Goal: Task Accomplishment & Management: Use online tool/utility

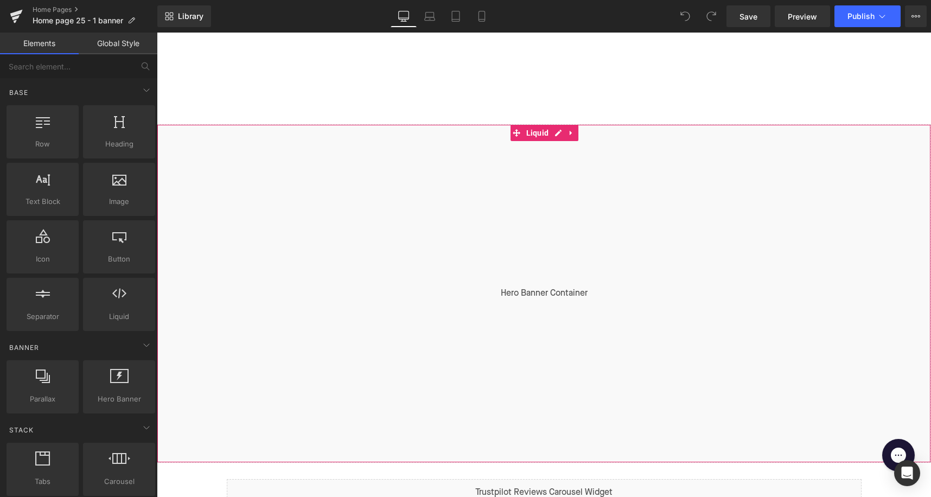
scroll to position [315, 0]
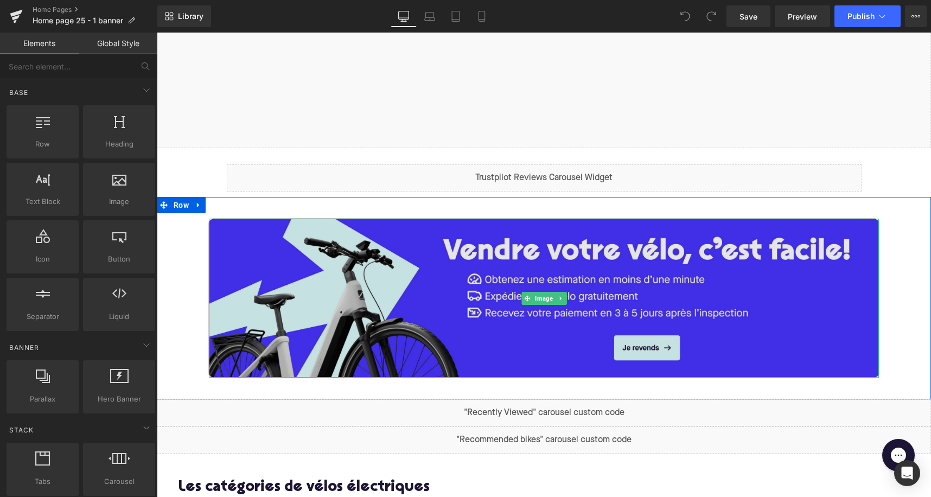
click at [445, 283] on img at bounding box center [544, 298] width 670 height 159
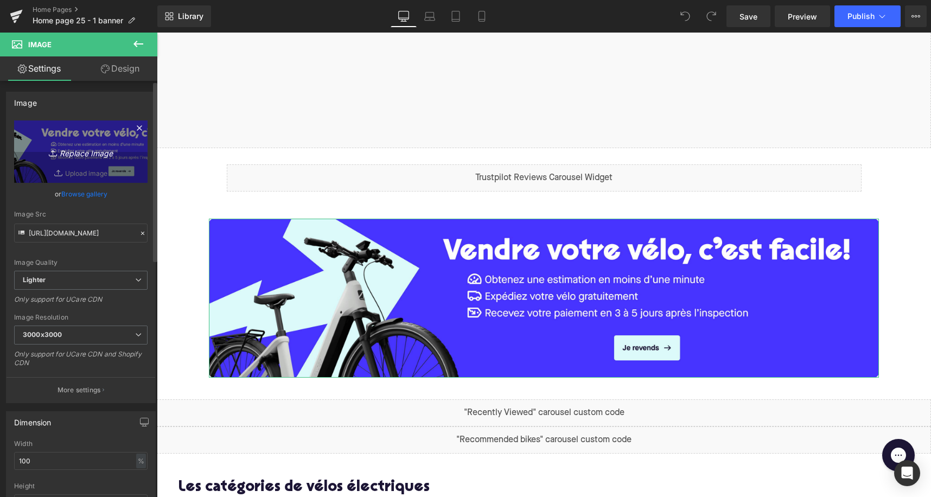
click at [76, 147] on icon "Replace Image" at bounding box center [80, 152] width 87 height 14
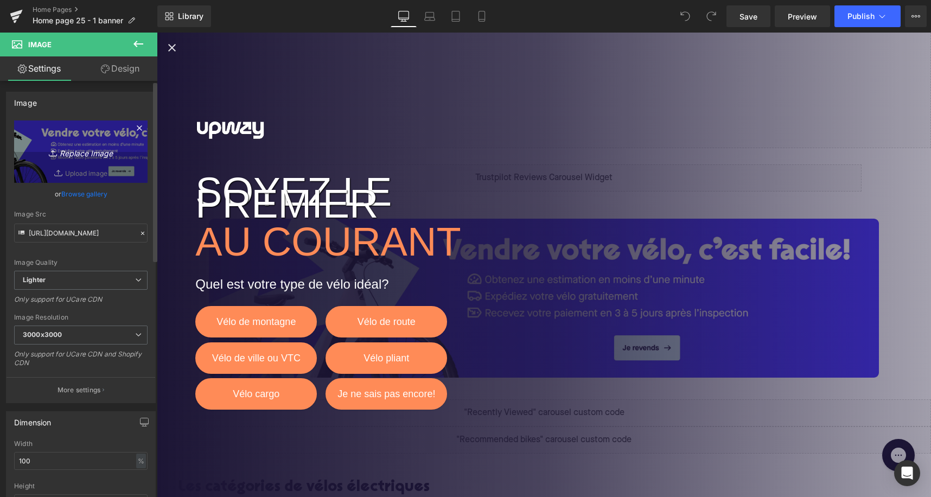
type input "C:\fakepath\Marketing Banner Desktop (1x).jpg"
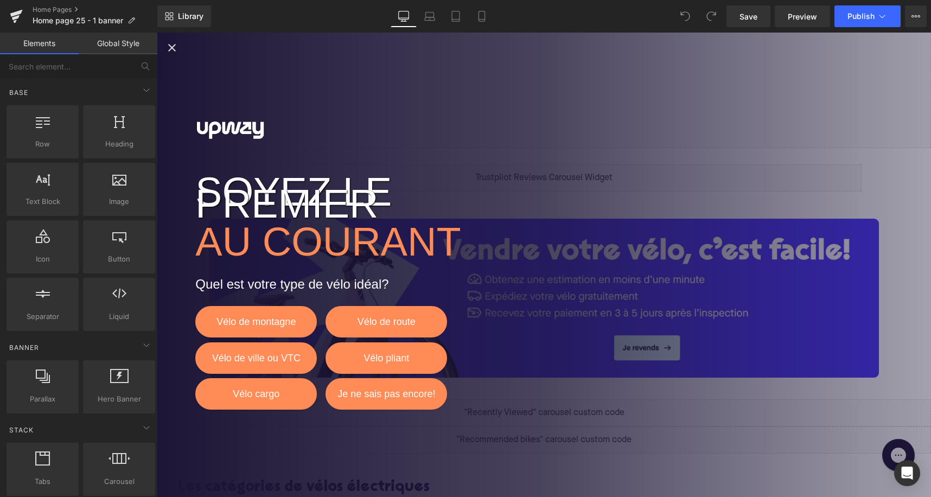
click at [175, 47] on icon "Close popup" at bounding box center [172, 47] width 13 height 13
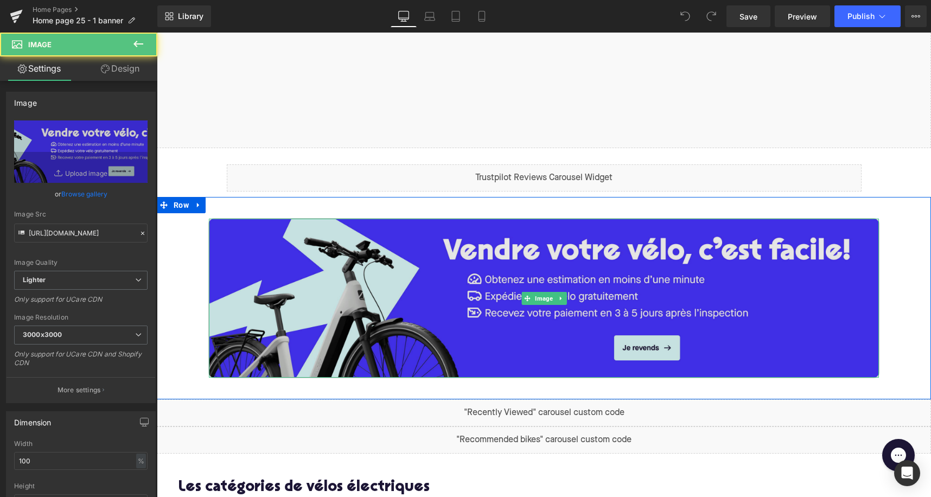
click at [399, 289] on img at bounding box center [544, 298] width 670 height 159
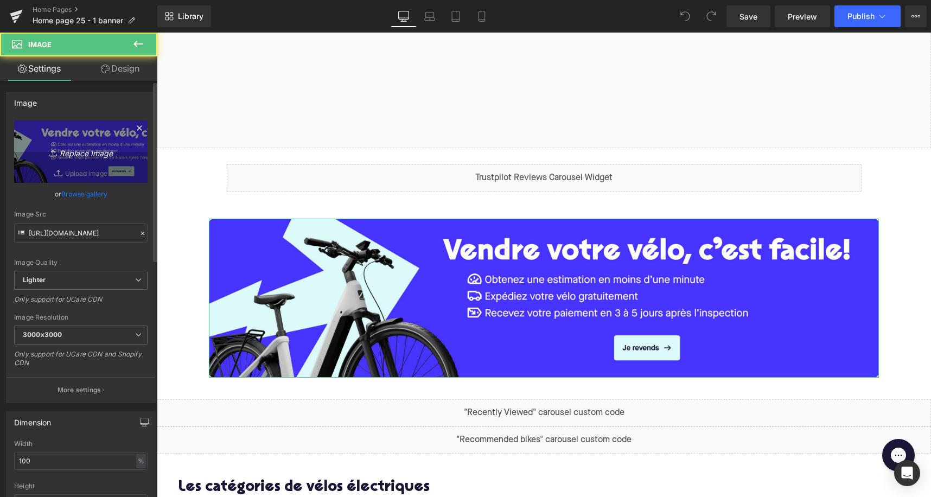
click at [75, 145] on icon "Replace Image" at bounding box center [80, 152] width 87 height 14
type input "C:\fakepath\Marketing Banner Desktop (1x).jpg"
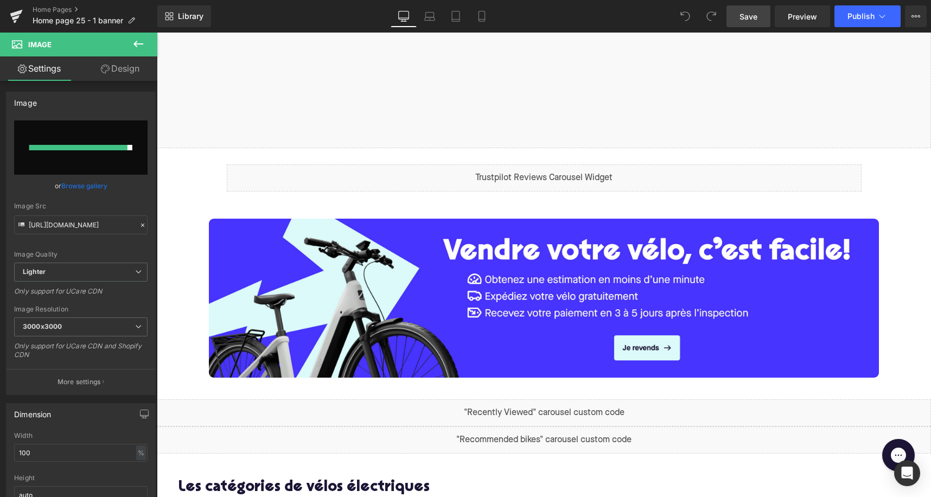
click at [744, 14] on span "Save" at bounding box center [749, 16] width 18 height 11
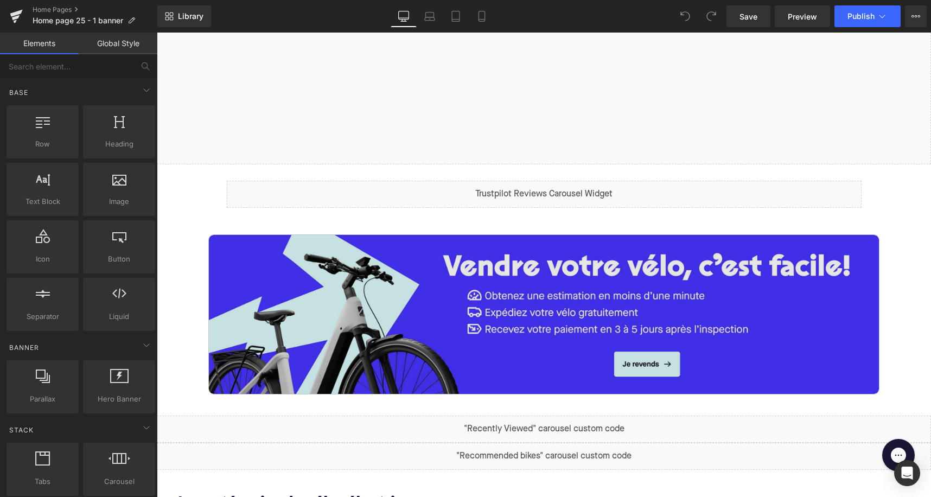
scroll to position [307, 0]
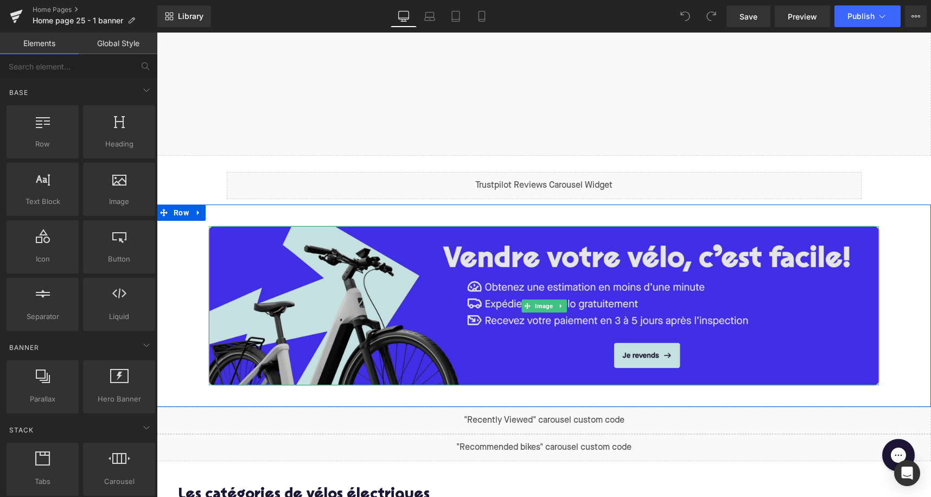
click at [490, 300] on img at bounding box center [544, 305] width 670 height 159
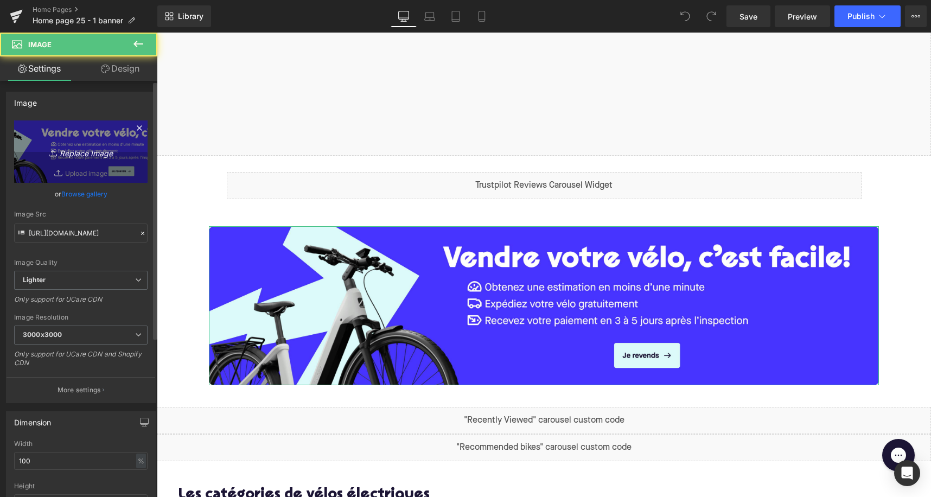
click at [89, 153] on icon "Replace Image" at bounding box center [80, 152] width 87 height 14
type input "C:\fakepath\Marketing Banner Desktop (1x).jpg"
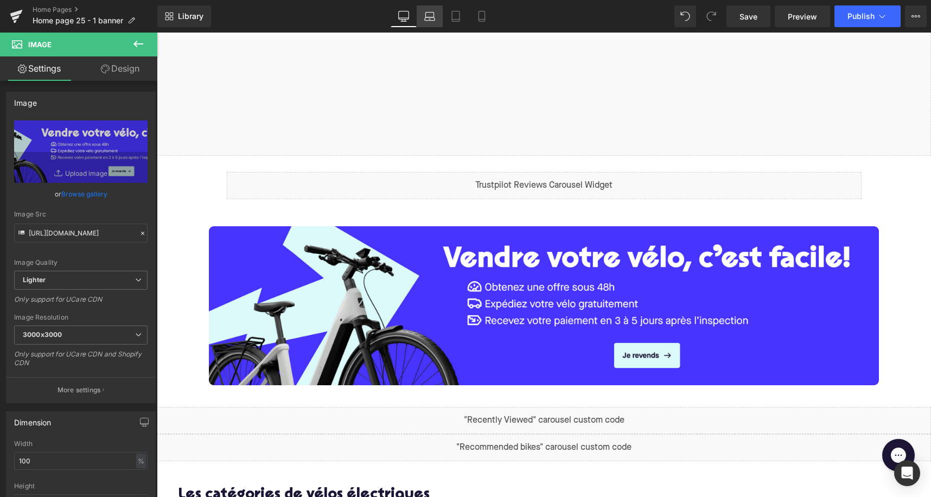
click at [429, 15] on icon at bounding box center [429, 16] width 11 height 11
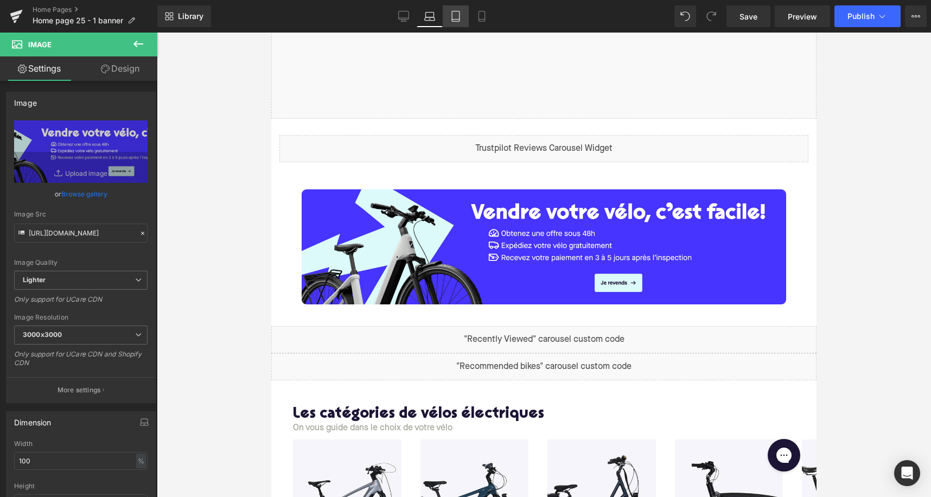
click at [458, 20] on icon at bounding box center [456, 20] width 8 height 0
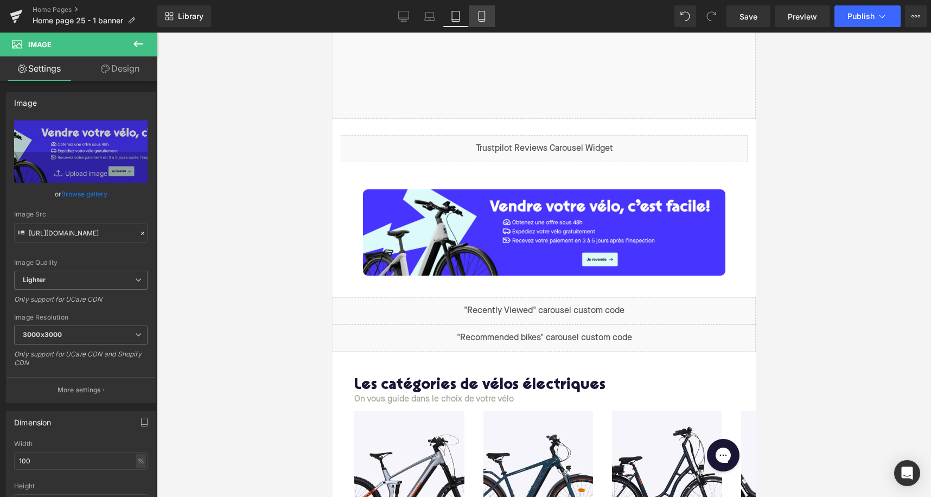
click at [481, 14] on icon at bounding box center [482, 16] width 11 height 11
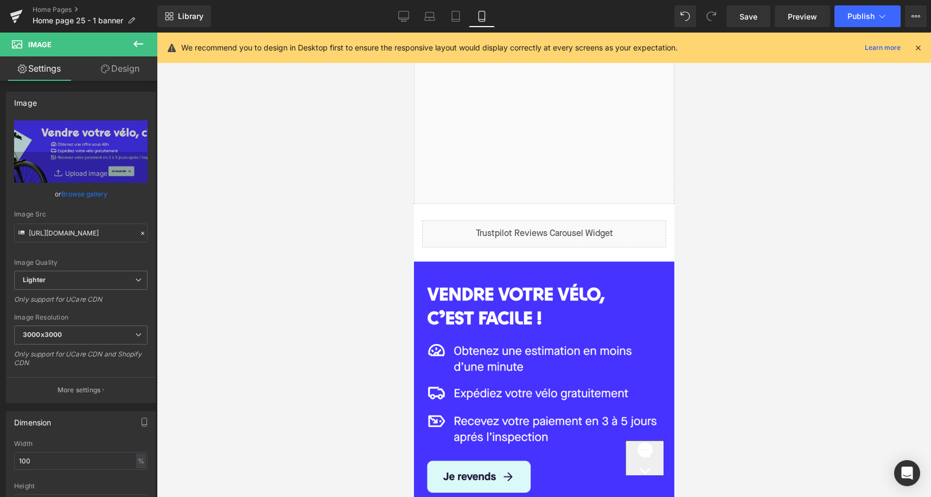
scroll to position [197, 0]
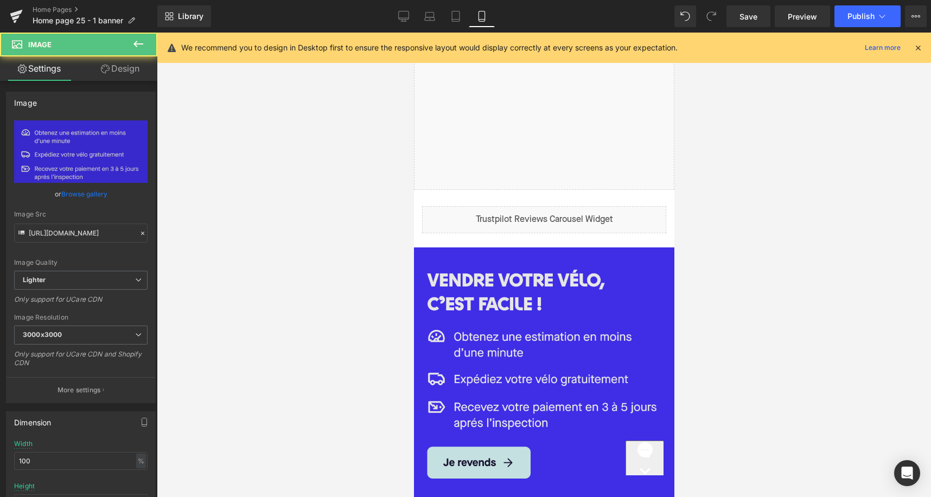
click at [537, 317] on img at bounding box center [544, 377] width 261 height 261
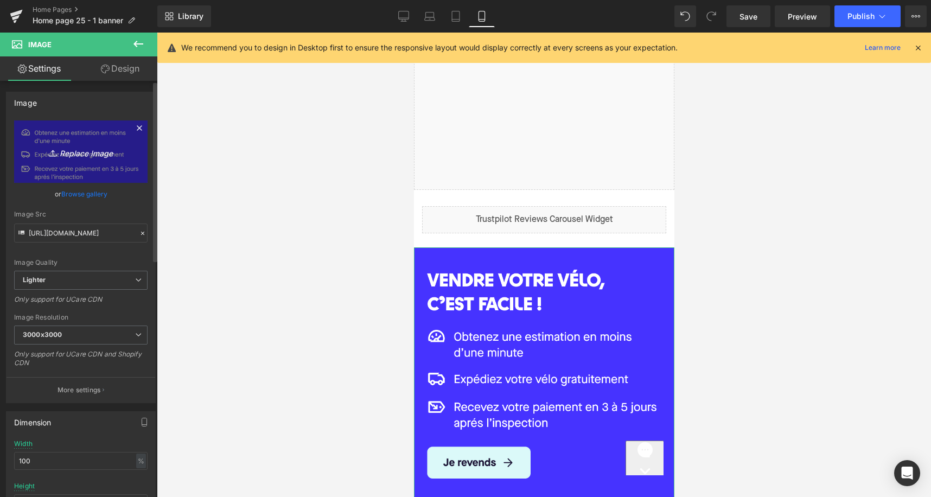
click at [86, 155] on icon "Replace Image" at bounding box center [80, 152] width 87 height 14
type input "C:\fakepath\Mobile - Mamoun Version.jpg"
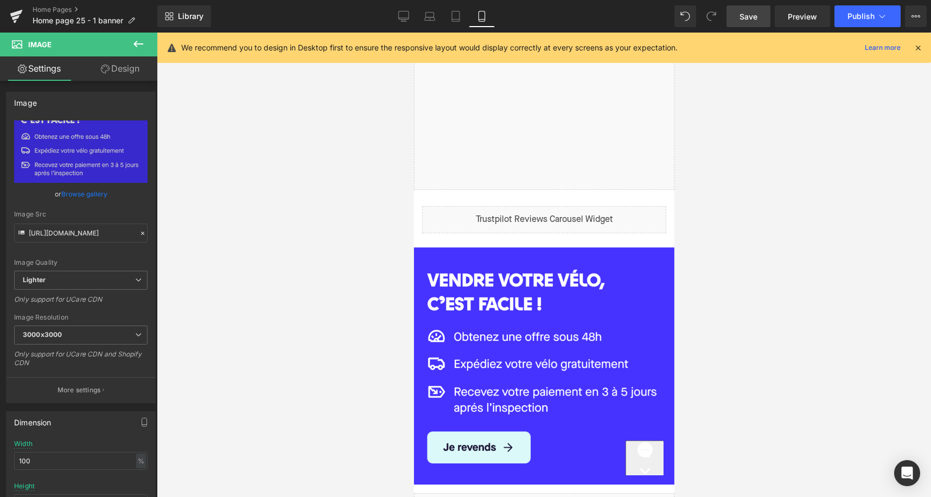
click at [746, 19] on span "Save" at bounding box center [749, 16] width 18 height 11
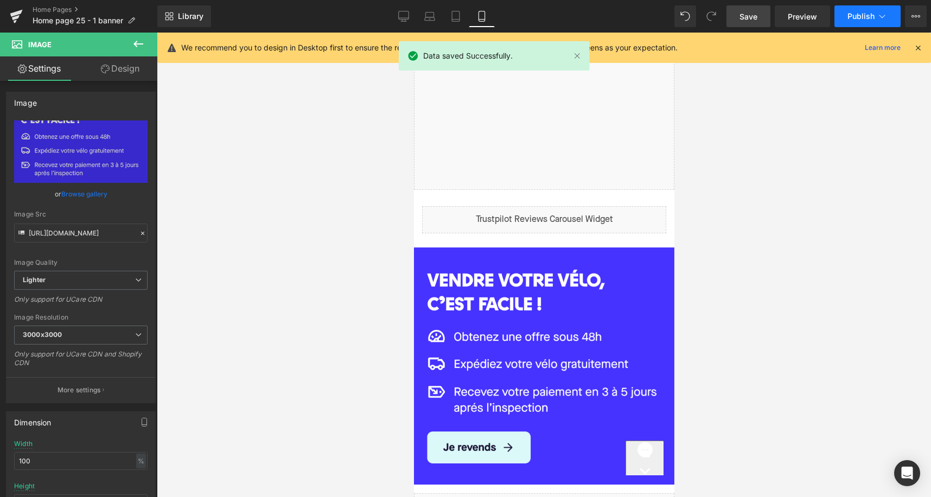
click at [852, 20] on span "Publish" at bounding box center [861, 16] width 27 height 9
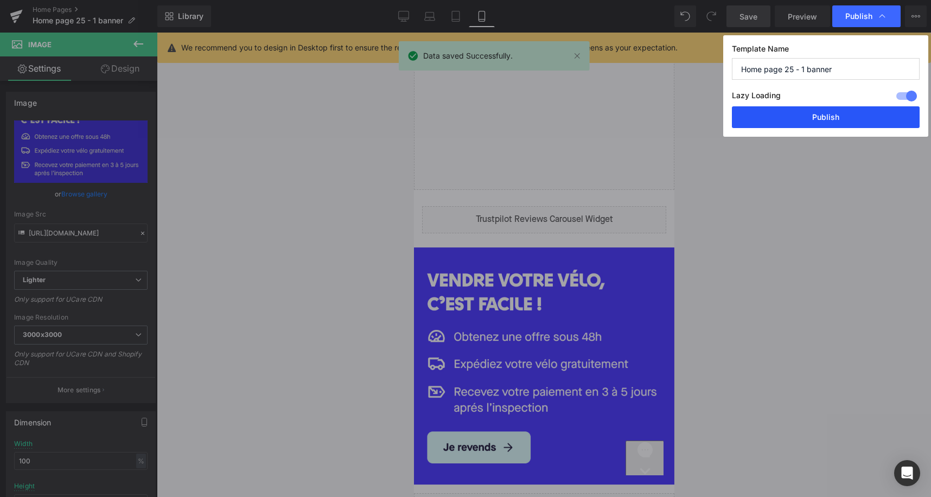
click at [818, 116] on button "Publish" at bounding box center [826, 117] width 188 height 22
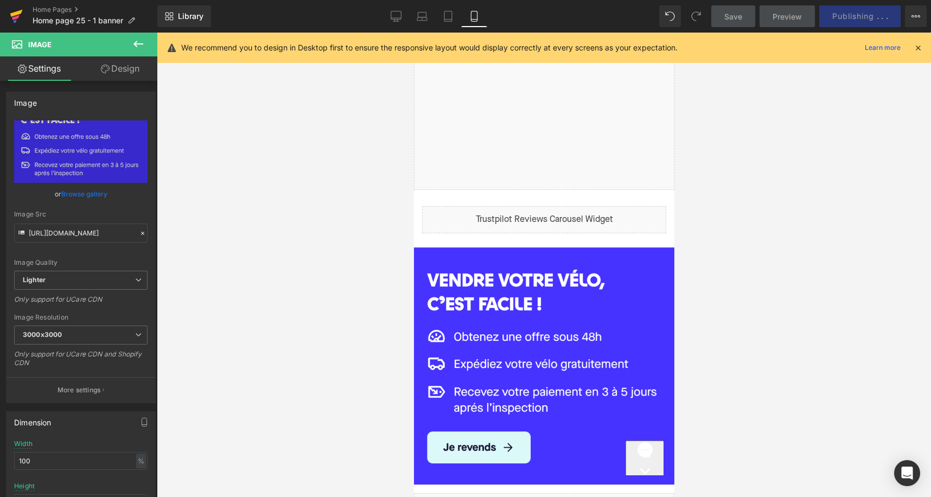
click at [11, 14] on icon at bounding box center [16, 13] width 12 height 7
